Goal: Information Seeking & Learning: Understand process/instructions

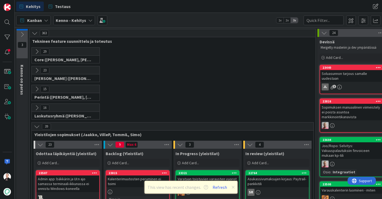
scroll to position [107, 0]
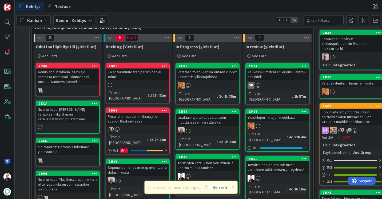
click at [221, 188] on button "Refresh" at bounding box center [220, 186] width 18 height 7
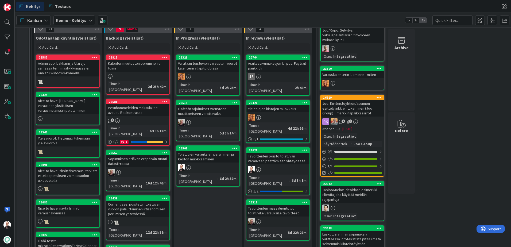
scroll to position [53, 0]
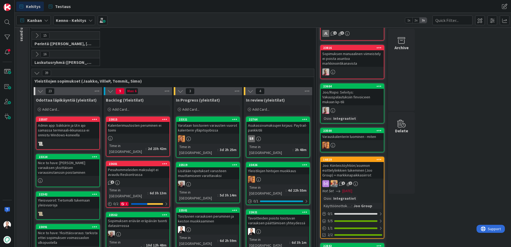
click at [199, 198] on div "Toistuvien varauksien peruminen ja keston muokkaaminen" at bounding box center [207, 219] width 63 height 12
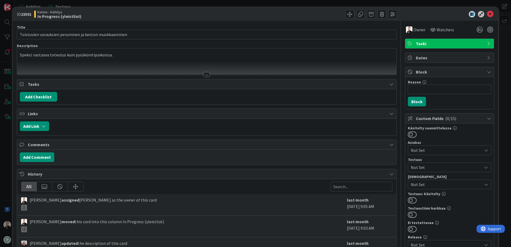
click at [209, 73] on div at bounding box center [206, 68] width 379 height 14
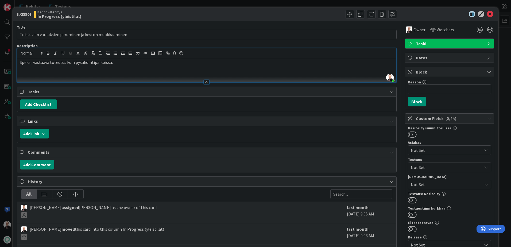
click at [119, 64] on p "Speksi: vastaava toteutus kuin pysäköintipaikoissa." at bounding box center [207, 62] width 374 height 6
